Goal: Information Seeking & Learning: Learn about a topic

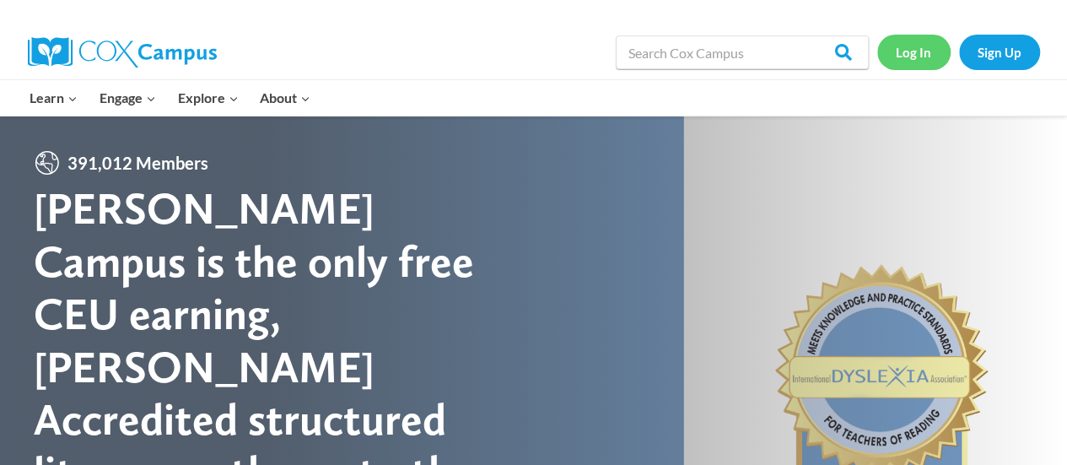
click at [913, 42] on link "Log In" at bounding box center [913, 52] width 73 height 35
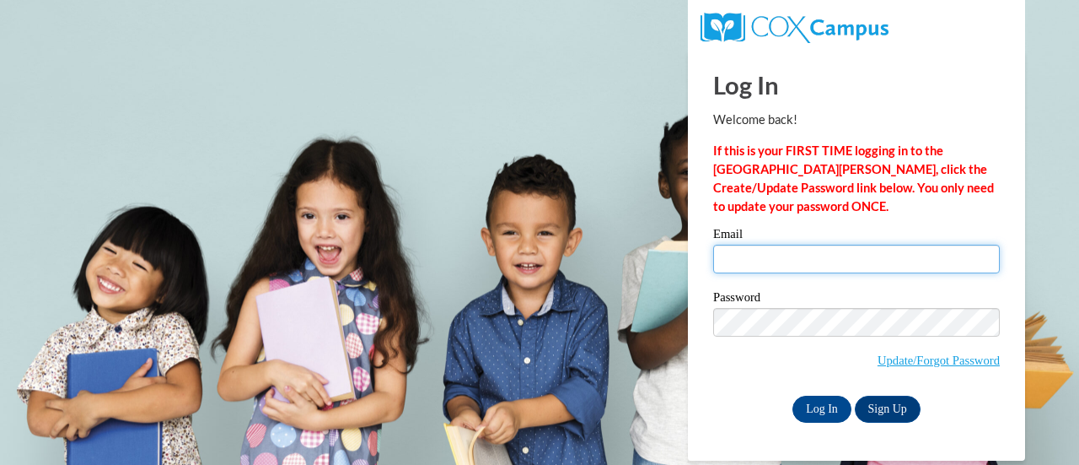
click at [801, 245] on input "Email" at bounding box center [856, 259] width 287 height 29
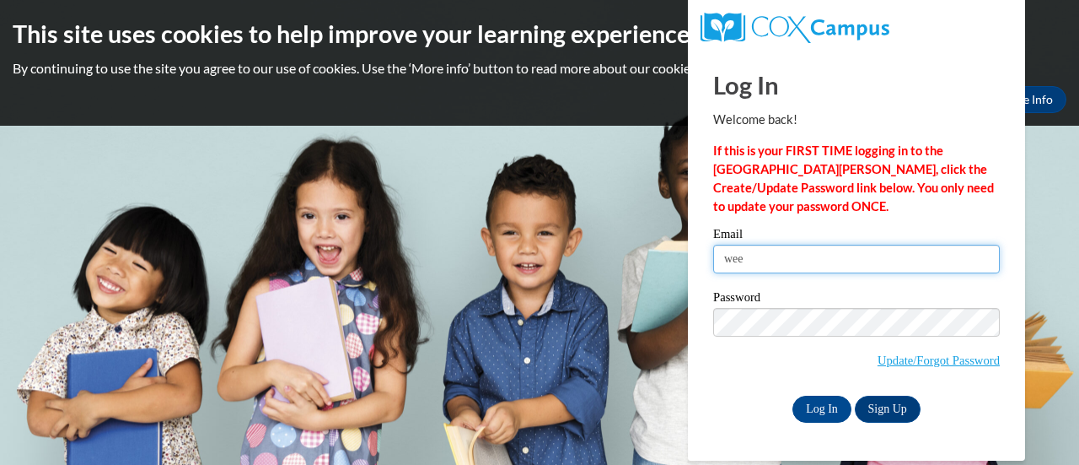
click at [801, 245] on input "wee" at bounding box center [856, 259] width 287 height 29
type input "weekscassidy@yahoo.com"
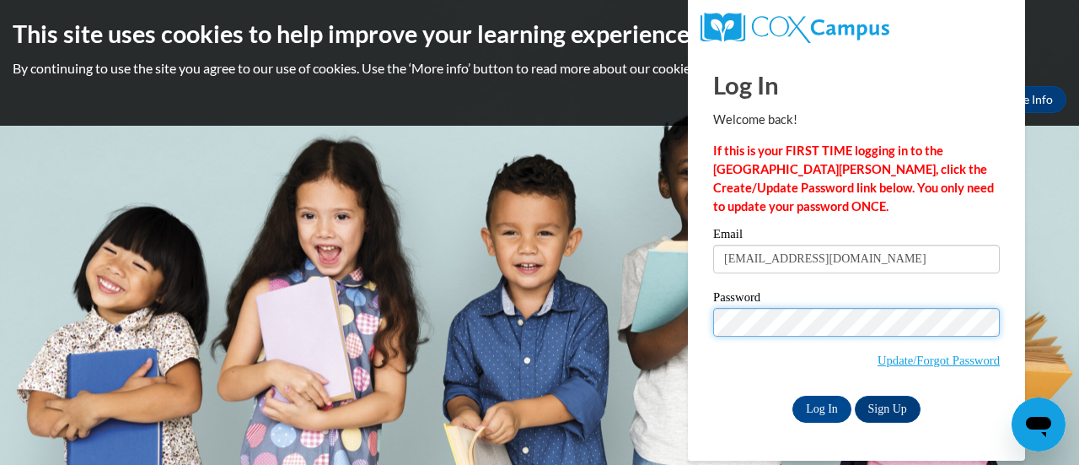
click at [793, 396] on input "Log In" at bounding box center [822, 409] width 59 height 27
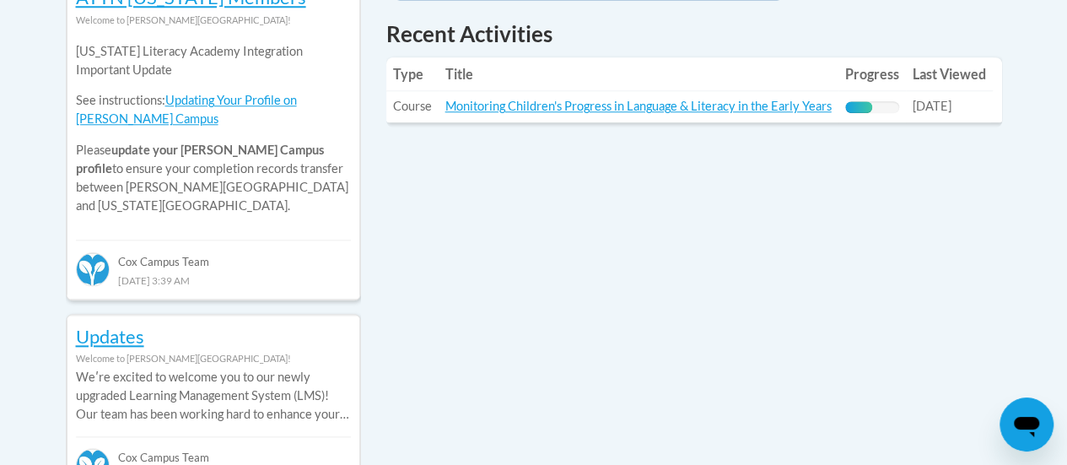
scroll to position [806, 0]
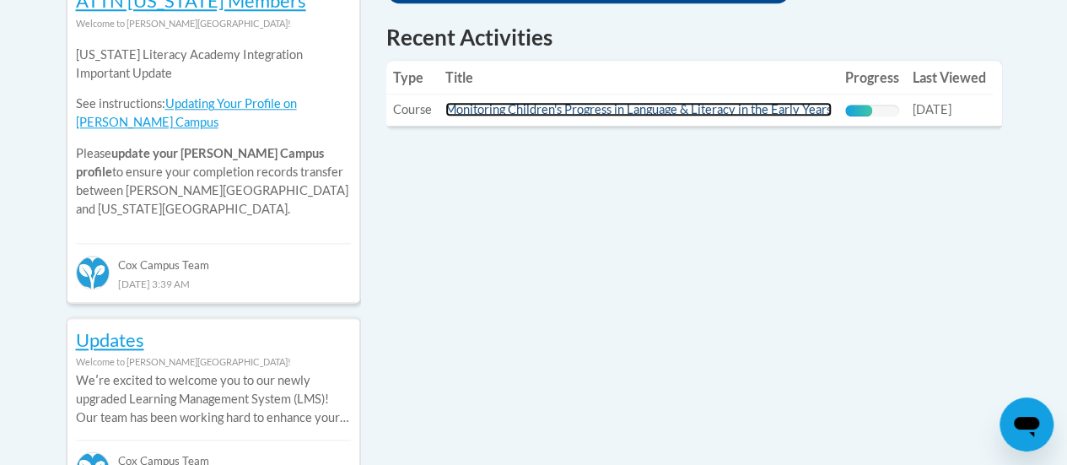
click at [585, 109] on link "Monitoring Children's Progress in Language & Literacy in the Early Years" at bounding box center [638, 109] width 386 height 14
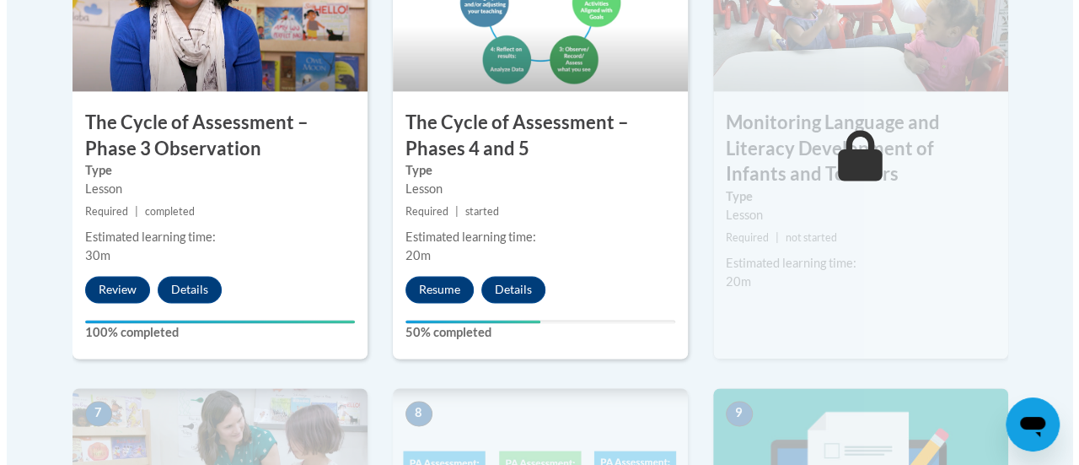
scroll to position [1202, 0]
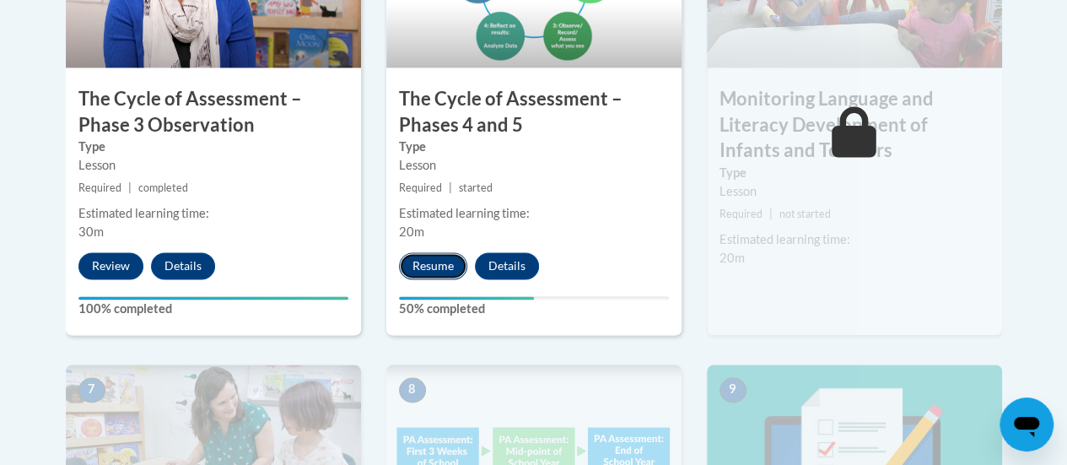
click at [433, 269] on button "Resume" at bounding box center [433, 265] width 68 height 27
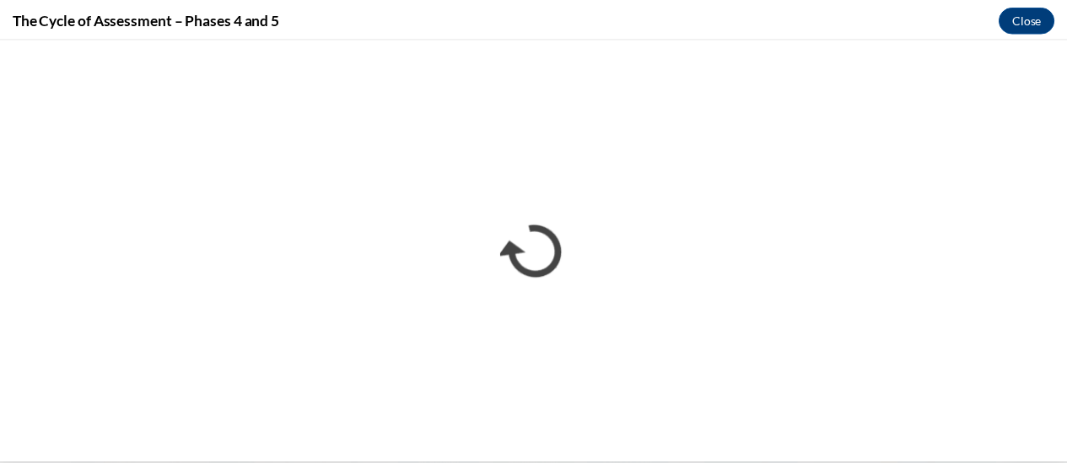
scroll to position [0, 0]
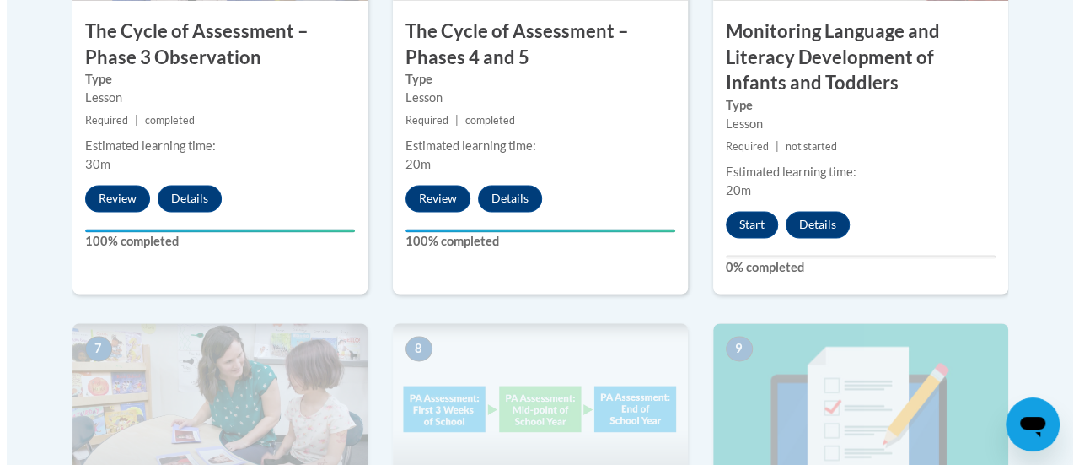
scroll to position [1259, 0]
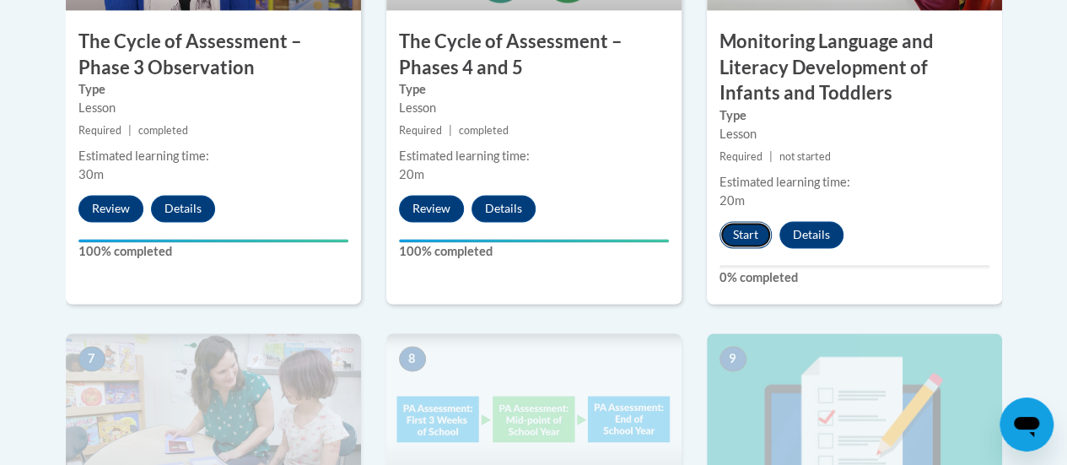
click at [747, 224] on button "Start" at bounding box center [745, 234] width 52 height 27
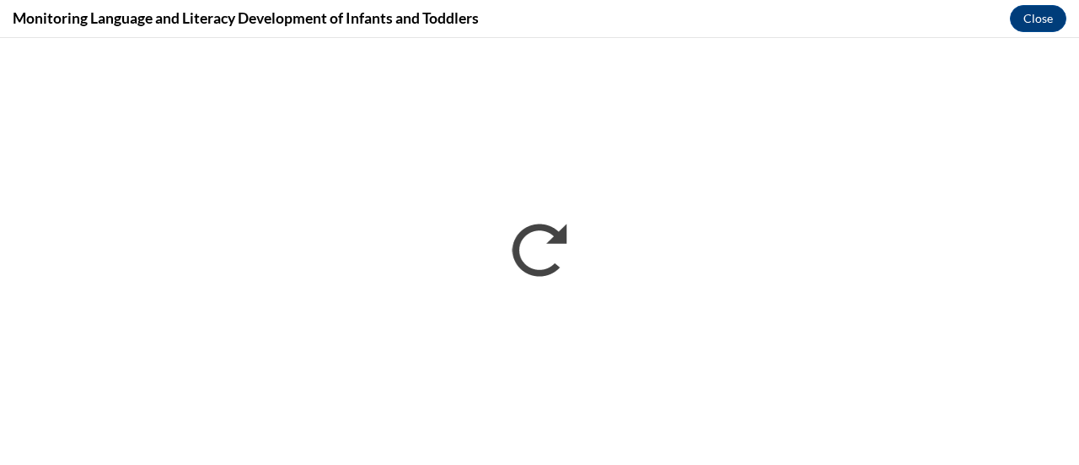
scroll to position [0, 0]
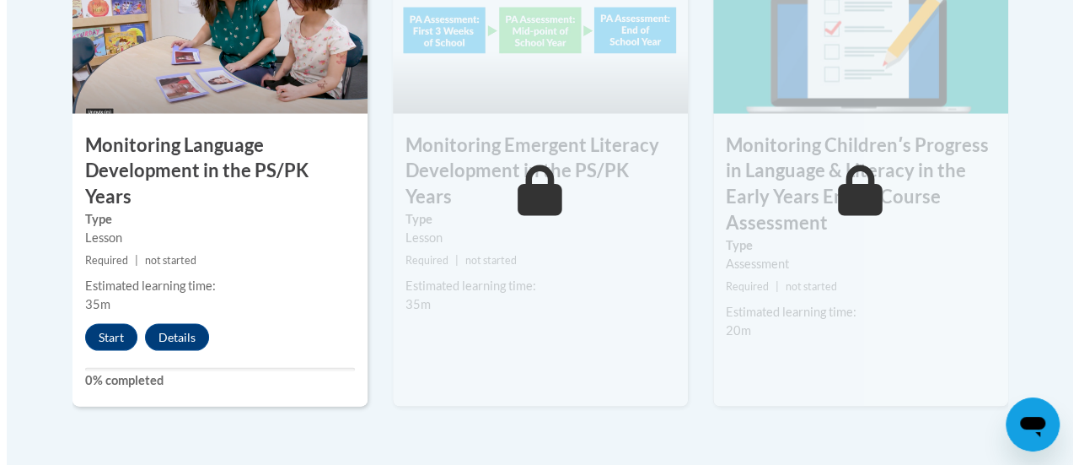
scroll to position [1650, 0]
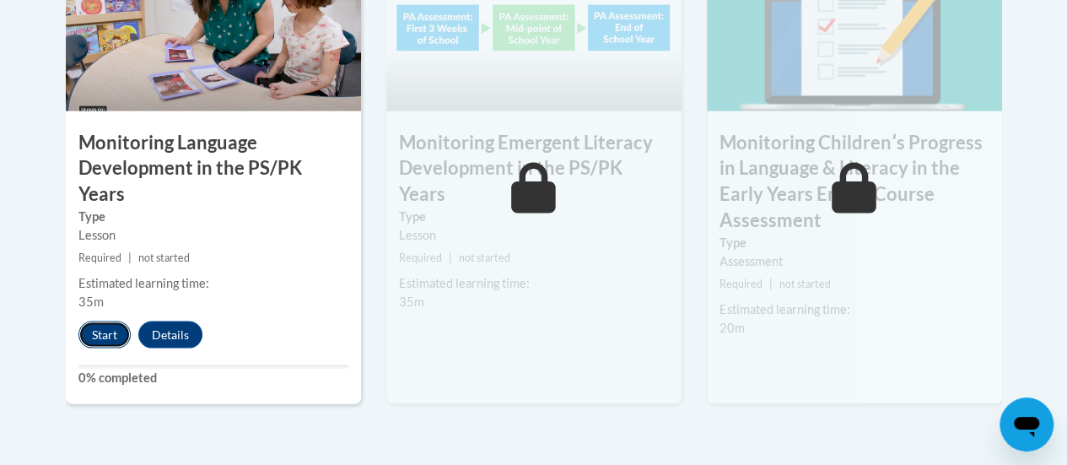
click at [98, 321] on button "Start" at bounding box center [104, 334] width 52 height 27
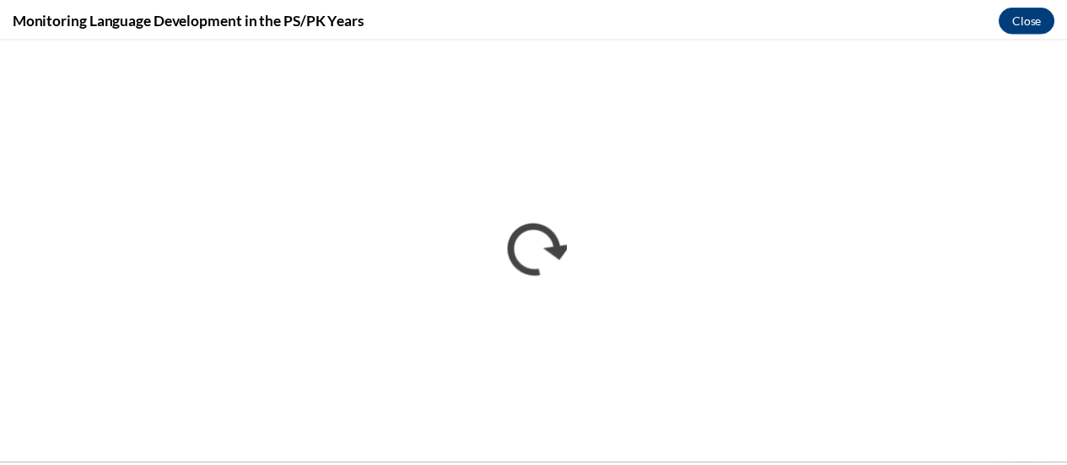
scroll to position [0, 0]
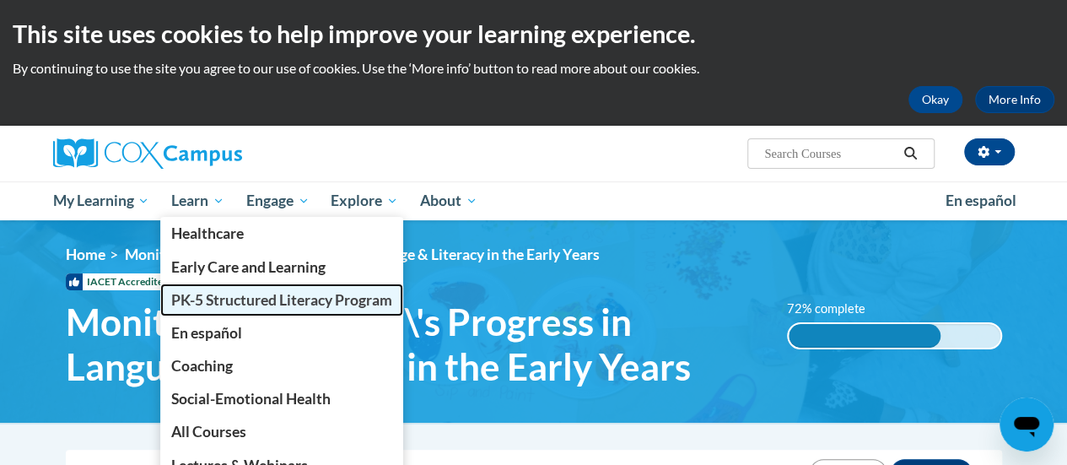
click at [217, 284] on link "PK-5 Structured Literacy Program" at bounding box center [281, 299] width 243 height 33
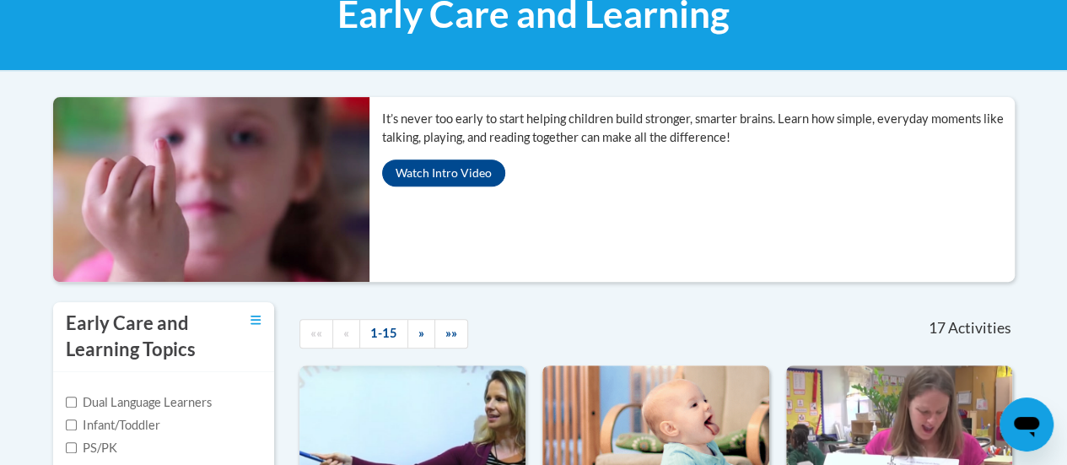
scroll to position [333, 0]
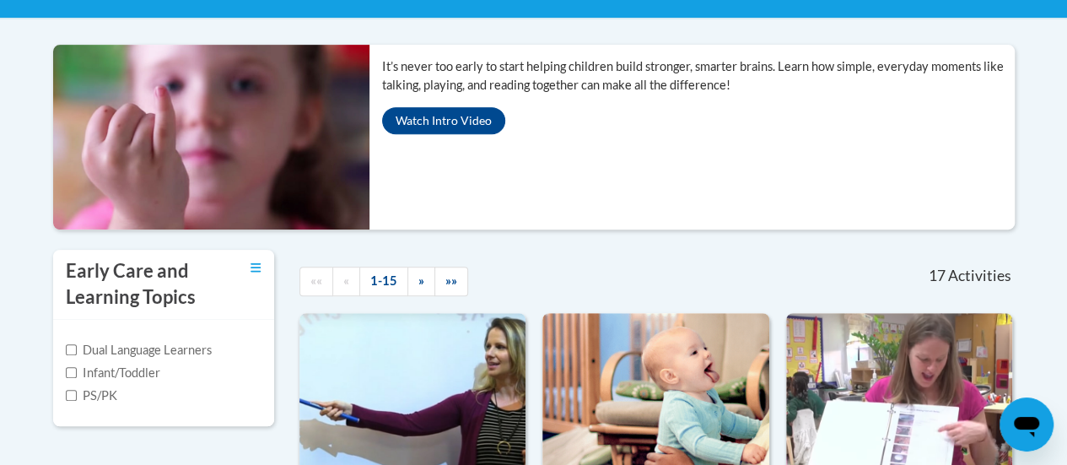
click at [64, 399] on div "Dual Language Learners Infant/Toddler PS/PK" at bounding box center [164, 373] width 222 height 106
click at [71, 390] on input "PS/PK" at bounding box center [71, 395] width 11 height 11
checkbox input "true"
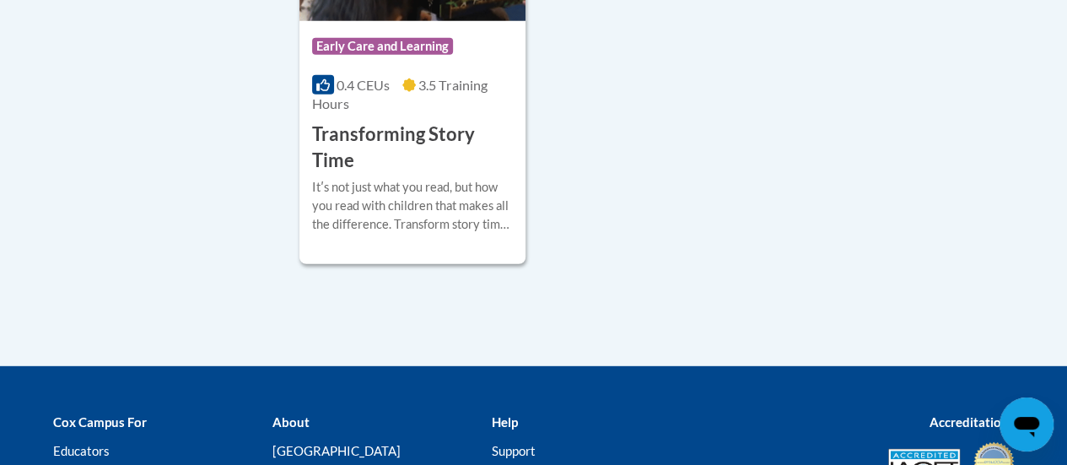
scroll to position [2264, 0]
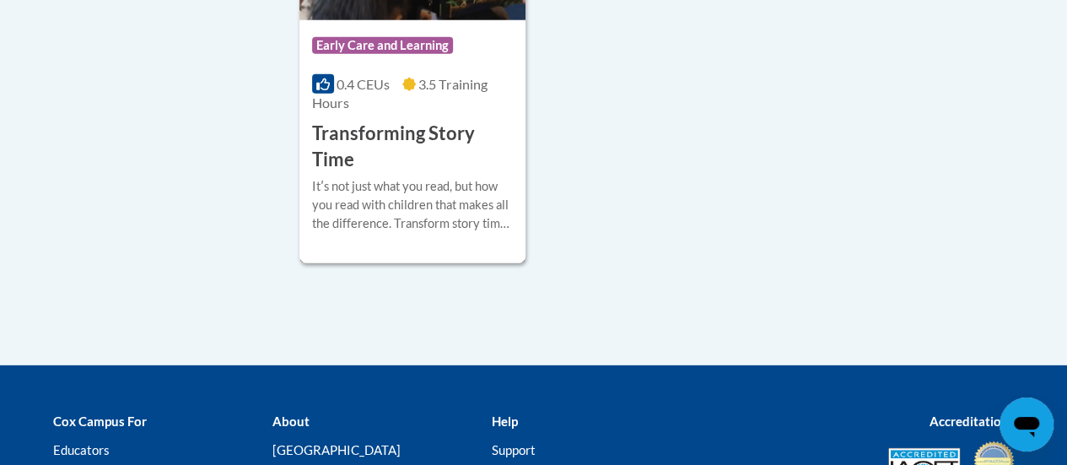
click at [430, 196] on div "Itʹs not just what you read, but how you read with children that makes all the …" at bounding box center [412, 205] width 201 height 56
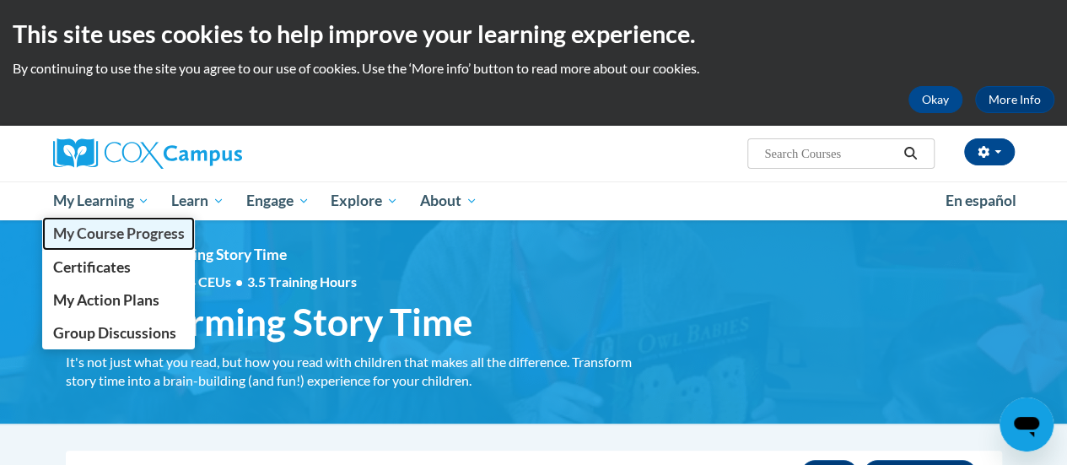
click at [108, 224] on span "My Course Progress" at bounding box center [118, 233] width 132 height 18
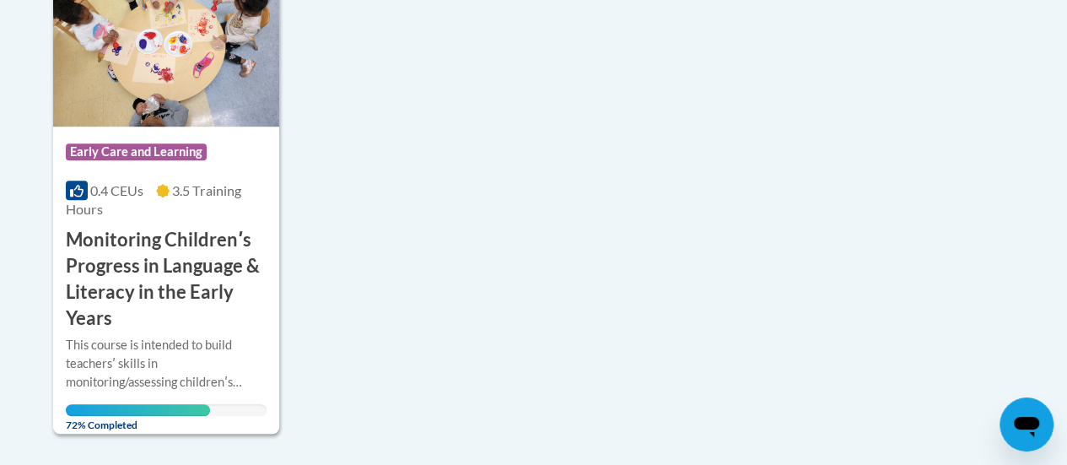
scroll to position [480, 0]
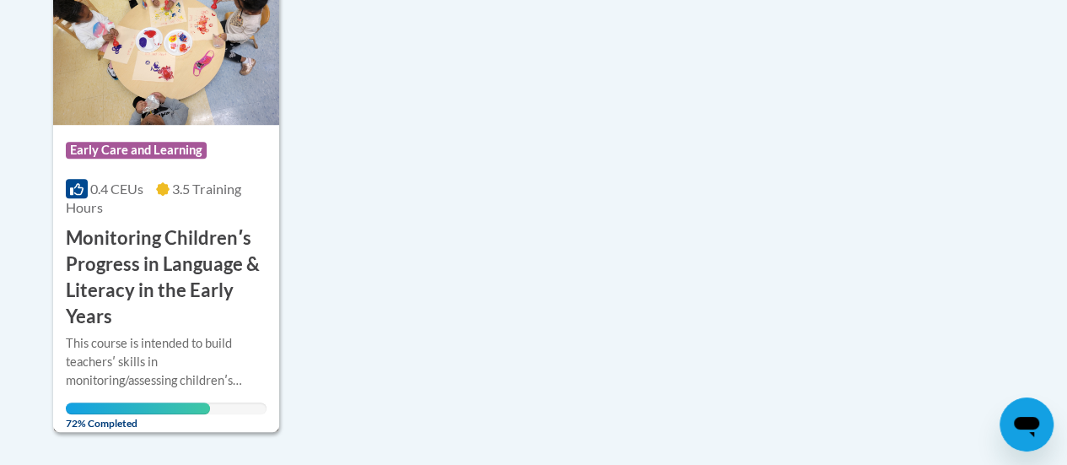
click at [153, 227] on h3 "Monitoring Childrenʹs Progress in Language & Literacy in the Early Years" at bounding box center [166, 277] width 201 height 104
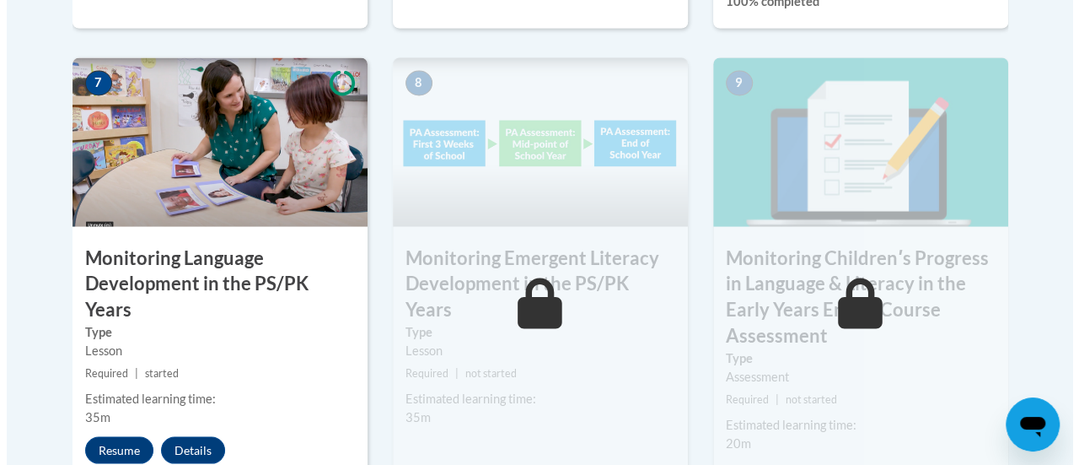
scroll to position [1537, 0]
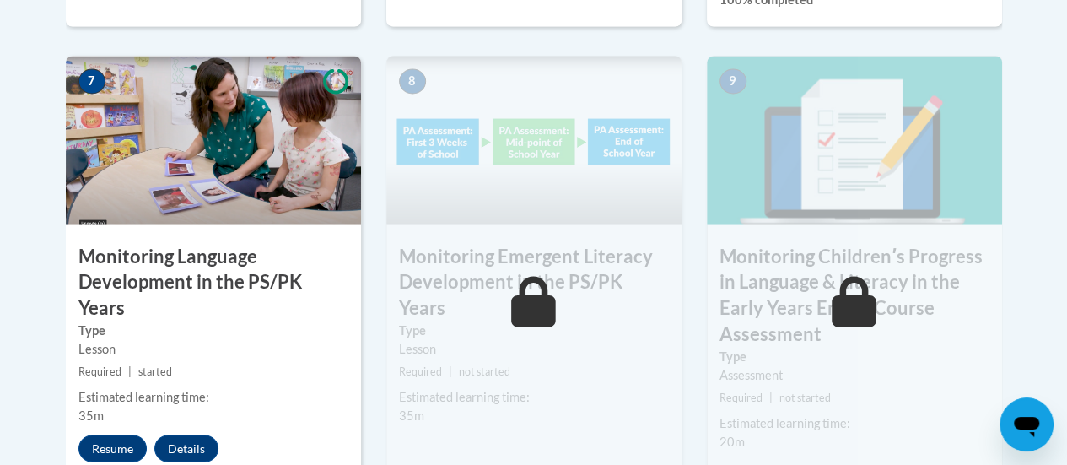
click at [125, 402] on div "7 Monitoring Language Development in the PS/PK Years Type Lesson Required | sta…" at bounding box center [213, 287] width 295 height 462
click at [118, 434] on button "Resume" at bounding box center [112, 447] width 68 height 27
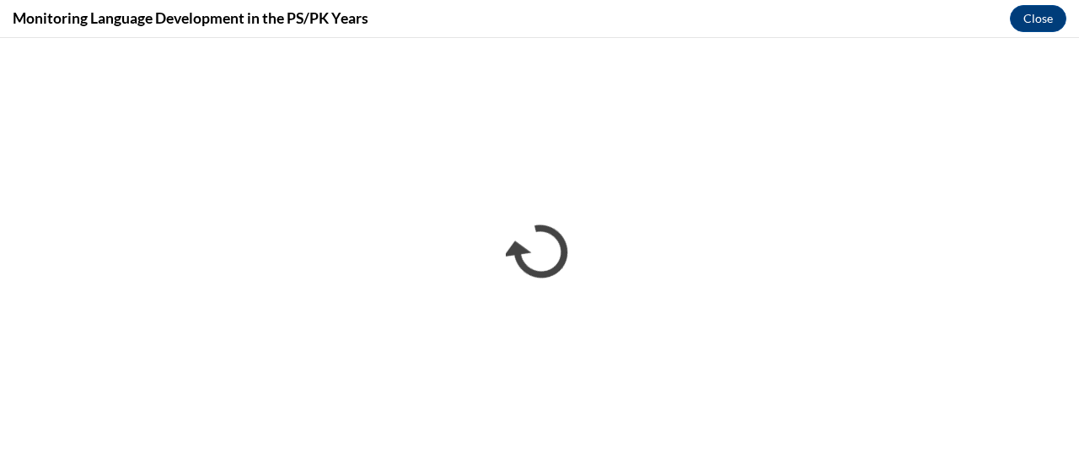
scroll to position [0, 0]
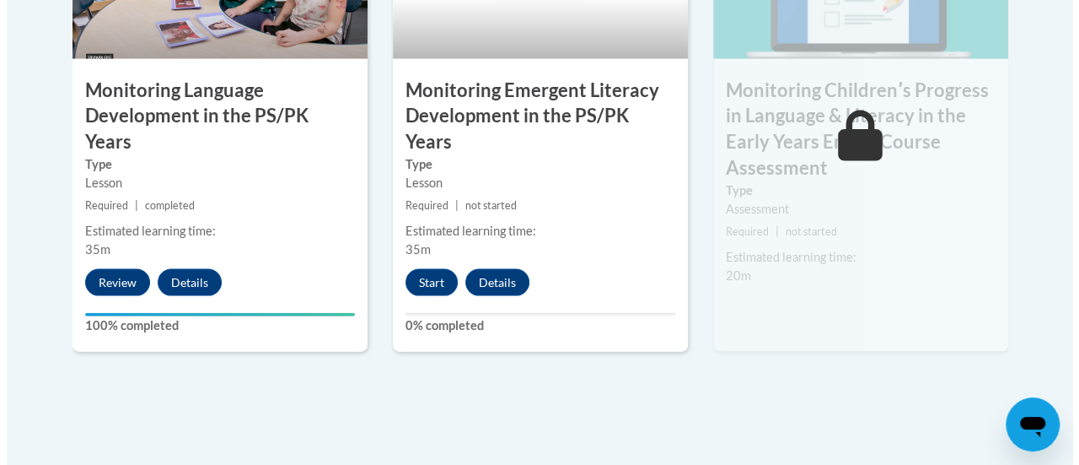
scroll to position [1710, 0]
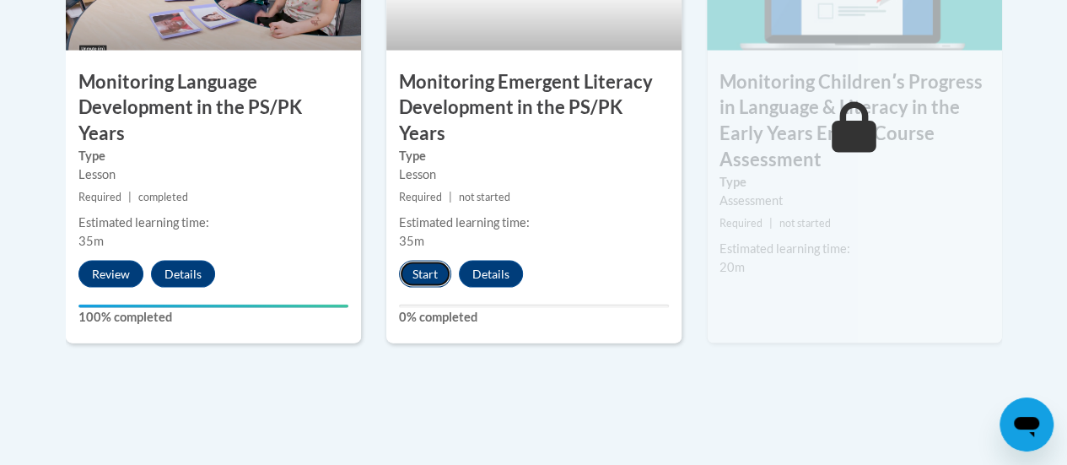
click at [409, 261] on button "Start" at bounding box center [425, 274] width 52 height 27
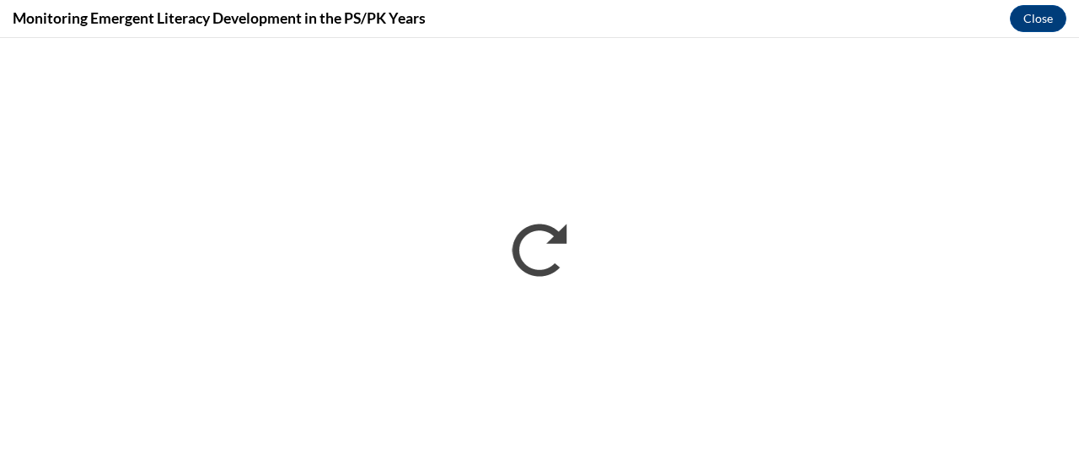
scroll to position [0, 0]
